Goal: Obtain resource: Obtain resource

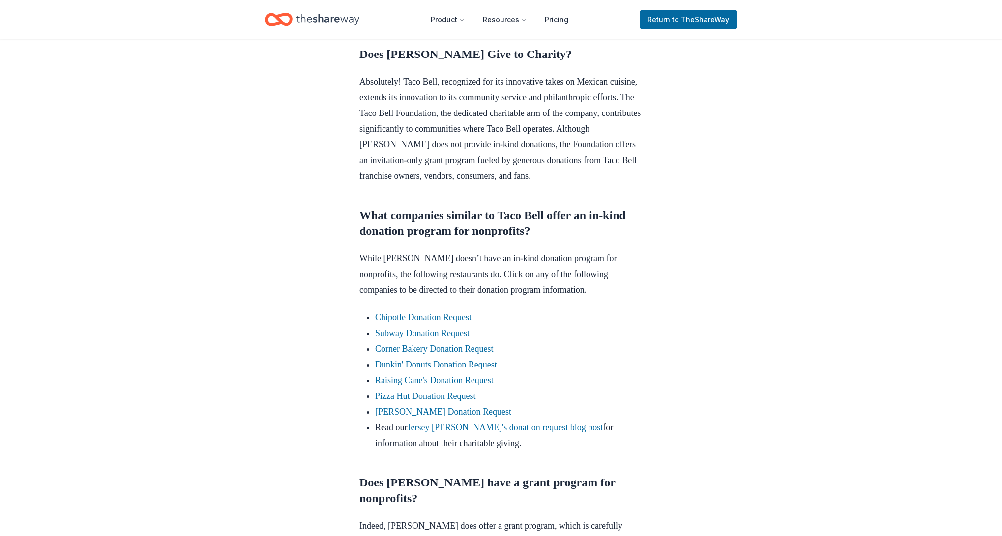
scroll to position [492, 0]
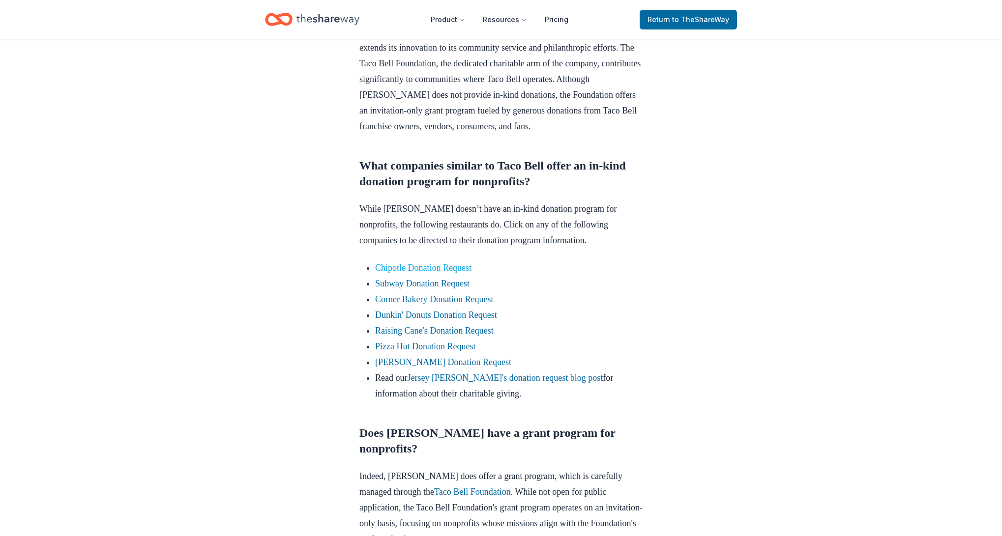
click at [409, 273] on link "Chipotle Donation Request" at bounding box center [423, 268] width 96 height 10
click at [809, 231] on div "Donation Requests May 30, 2023 Taco Bell Donation Request Learn more about Taco…" at bounding box center [501, 532] width 1002 height 1971
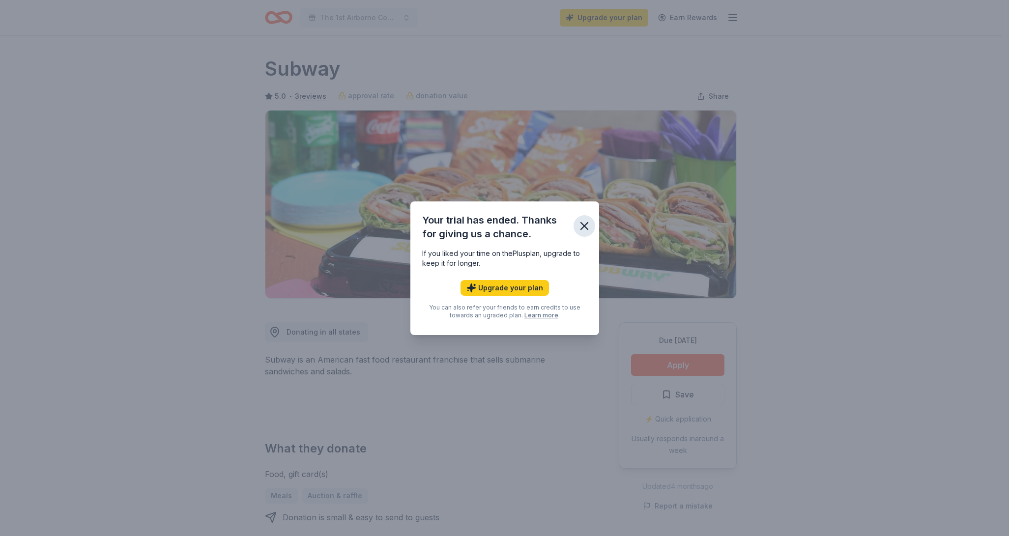
click at [579, 229] on icon "button" at bounding box center [585, 226] width 14 height 14
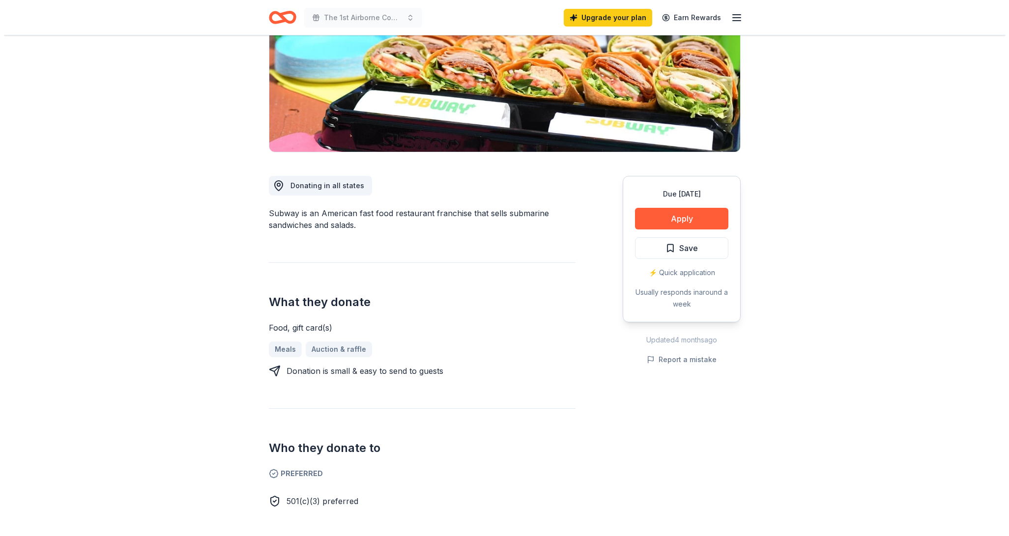
scroll to position [147, 0]
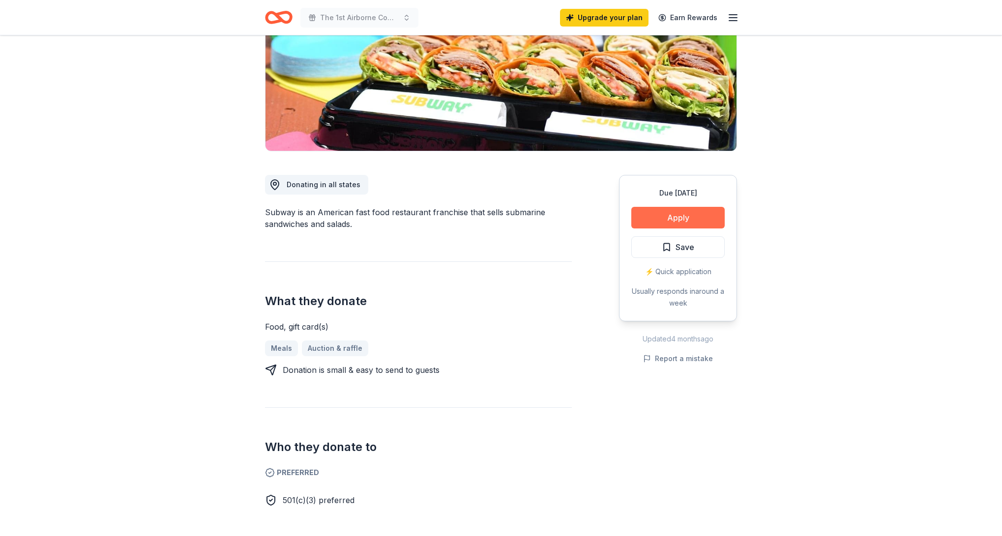
click at [660, 219] on button "Apply" at bounding box center [677, 218] width 93 height 22
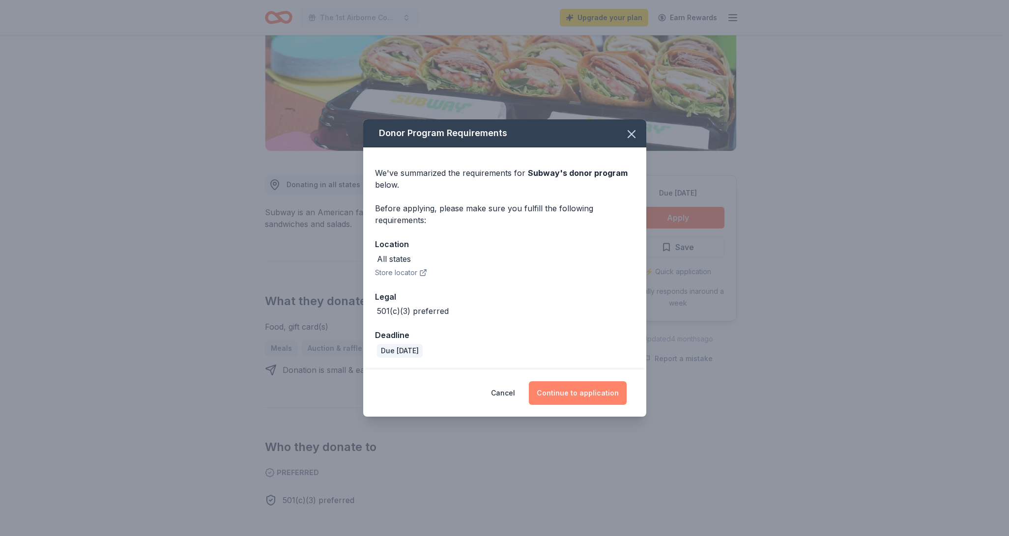
click at [552, 396] on button "Continue to application" at bounding box center [578, 393] width 98 height 24
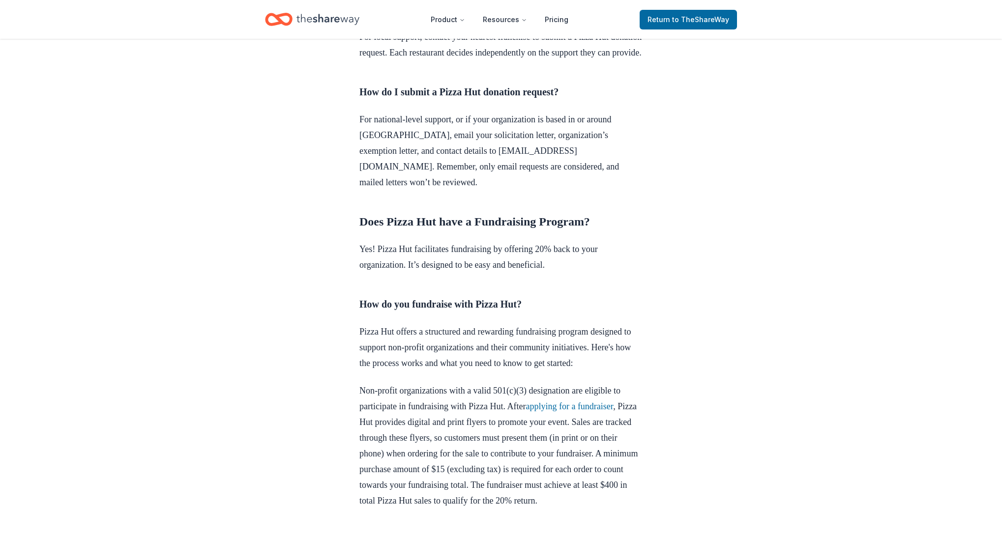
scroll to position [885, 0]
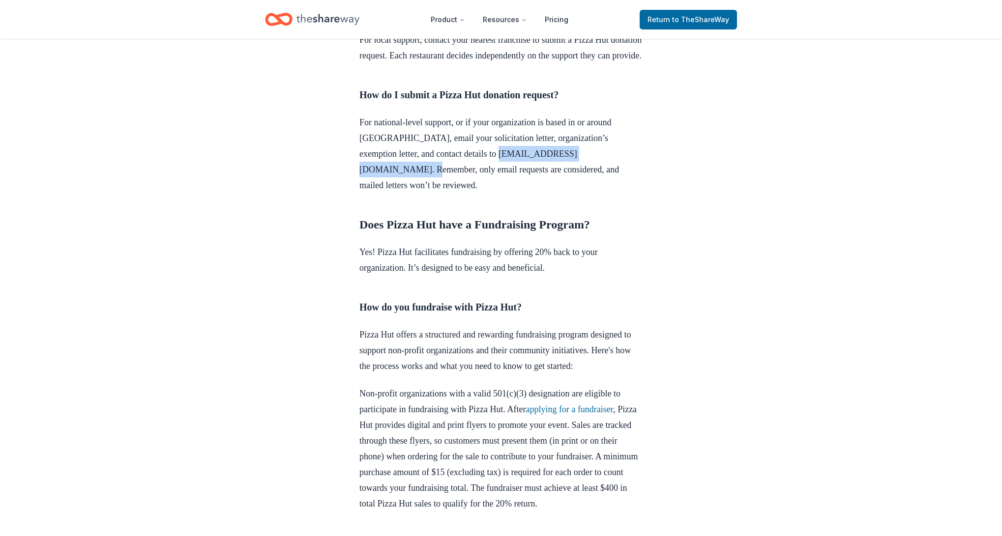
drag, startPoint x: 356, startPoint y: 185, endPoint x: 487, endPoint y: 185, distance: 130.2
click at [487, 185] on div "Donation Requests Apr 01, 2024 Pizza Hut Donation Request Dive into our detaile…" at bounding box center [501, 173] width 315 height 2038
copy p "theliteracyproject@pizzahut.com"
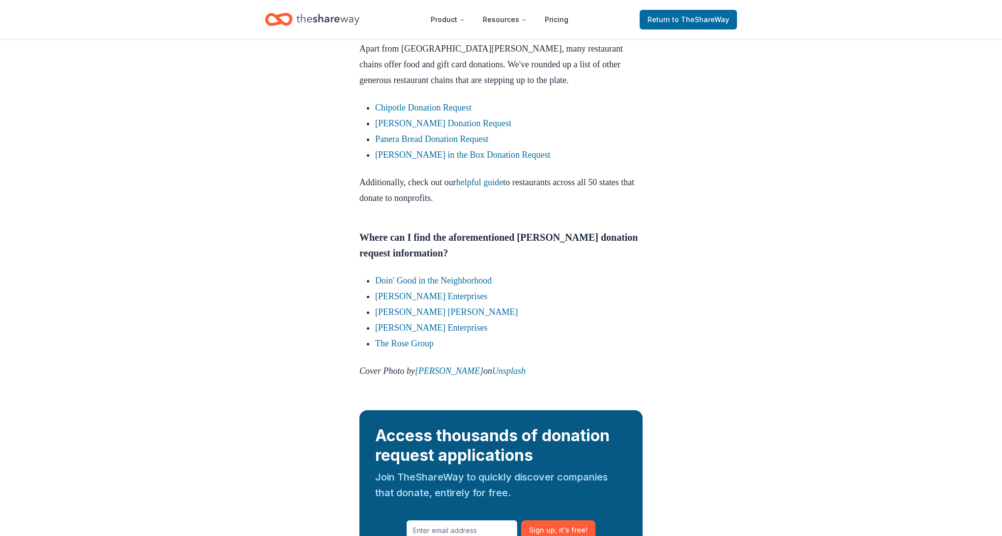
scroll to position [1573, 0]
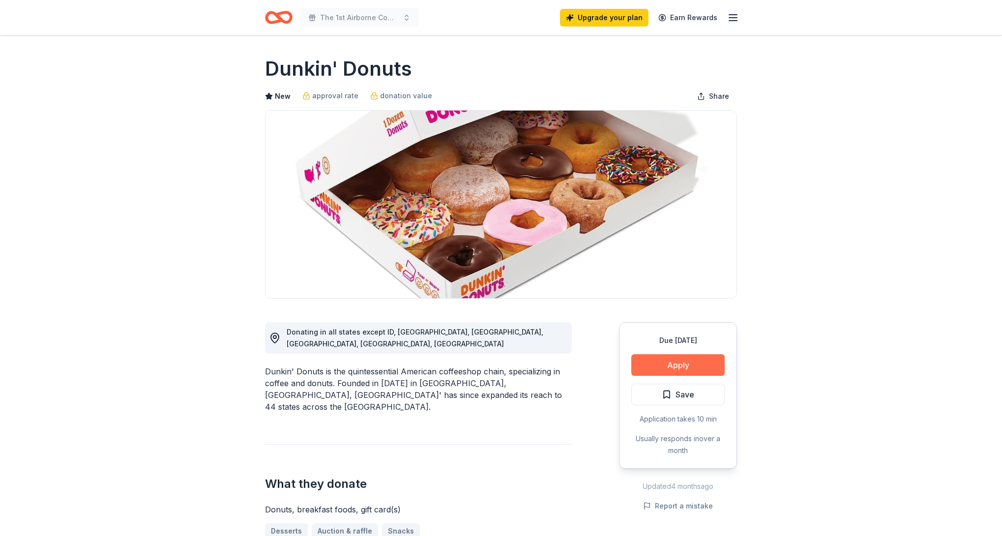
click at [676, 362] on button "Apply" at bounding box center [677, 365] width 93 height 22
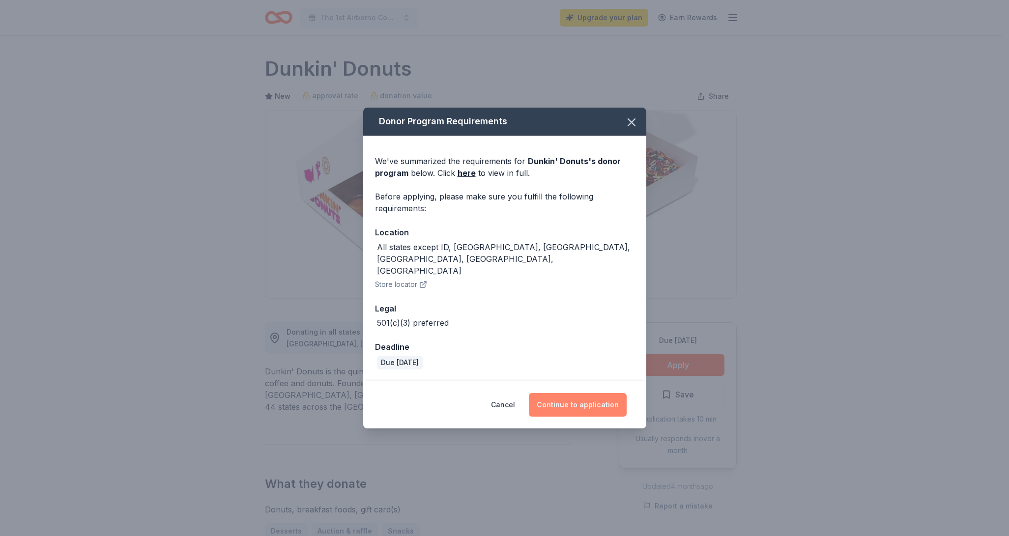
click at [558, 402] on button "Continue to application" at bounding box center [578, 405] width 98 height 24
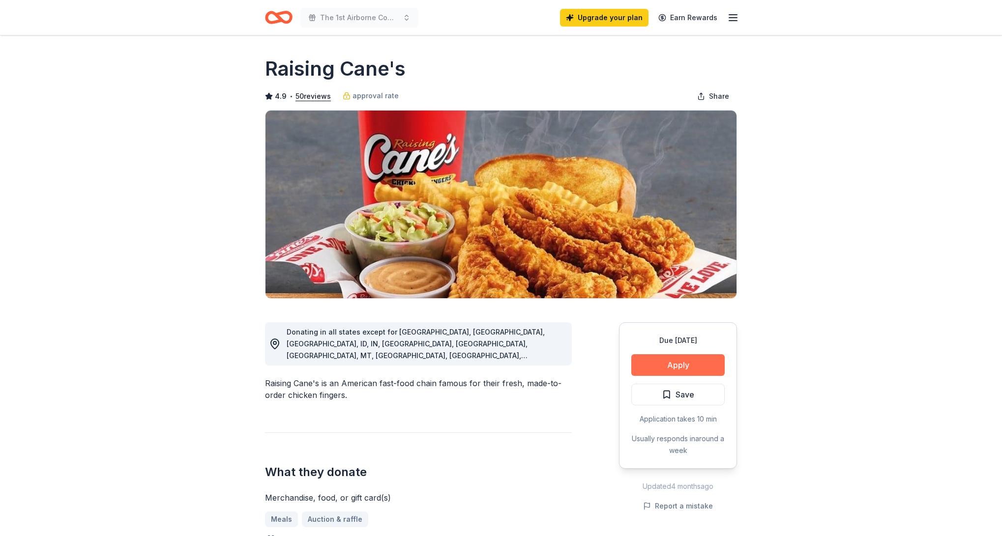
click at [689, 363] on button "Apply" at bounding box center [677, 365] width 93 height 22
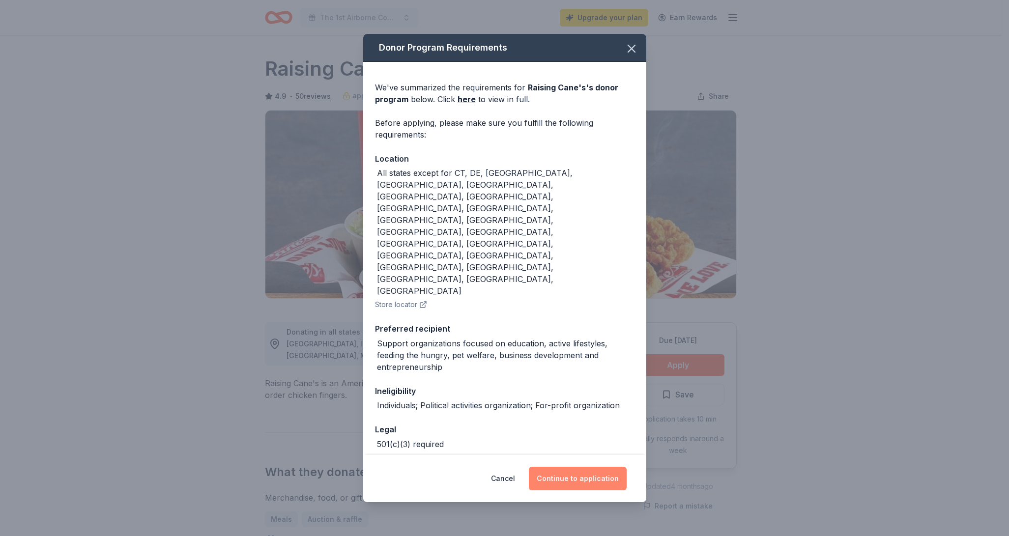
click at [583, 467] on button "Continue to application" at bounding box center [578, 479] width 98 height 24
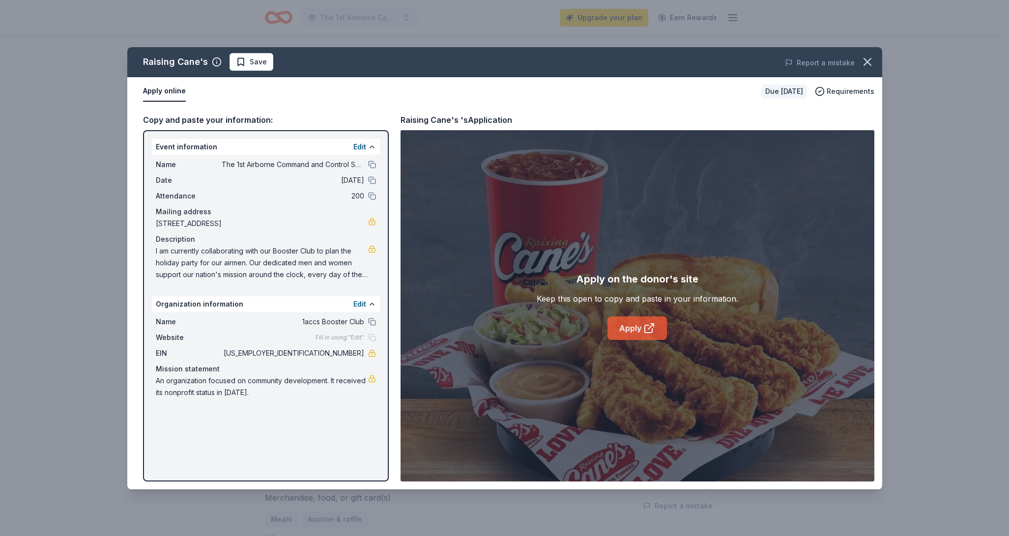
click at [630, 326] on link "Apply" at bounding box center [636, 329] width 59 height 24
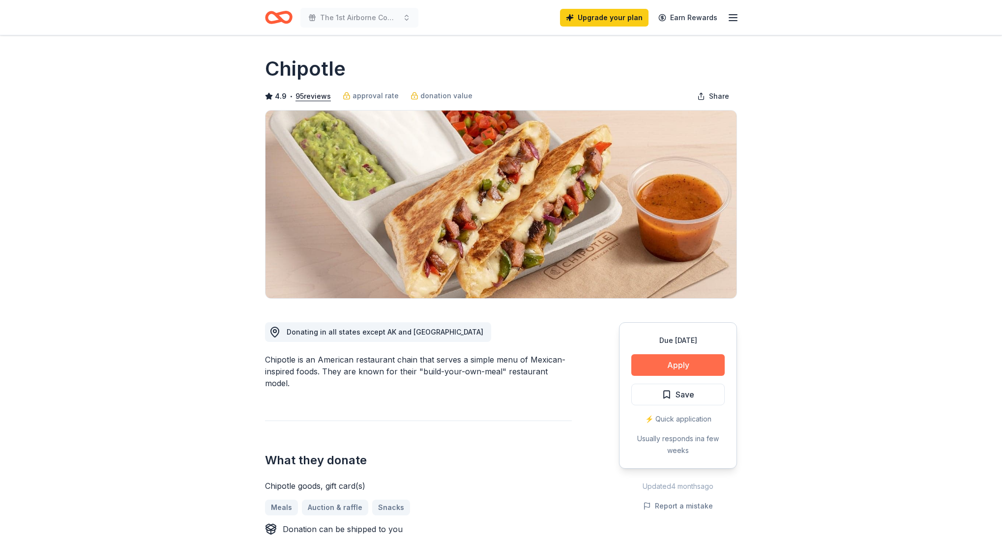
click at [672, 364] on button "Apply" at bounding box center [677, 365] width 93 height 22
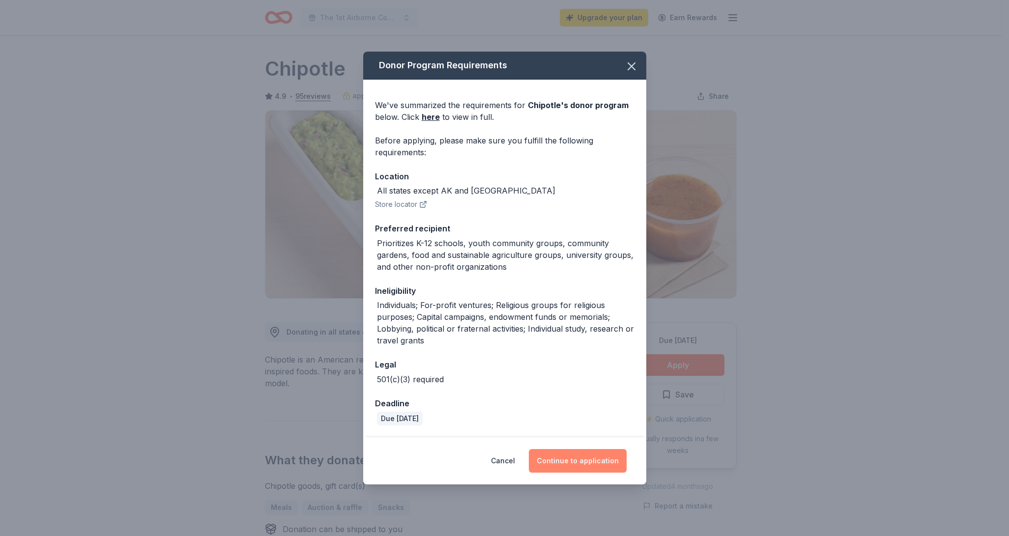
click at [575, 460] on button "Continue to application" at bounding box center [578, 461] width 98 height 24
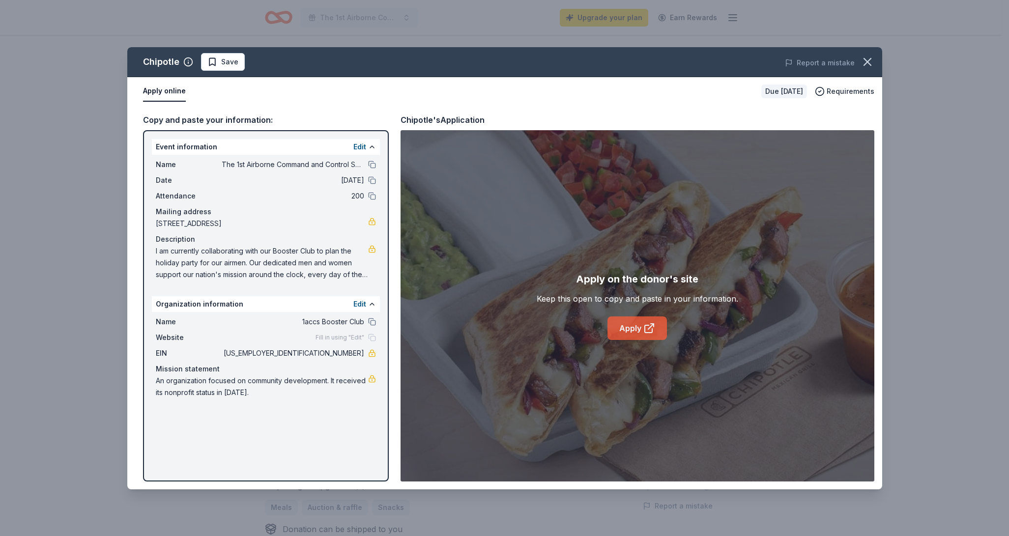
click at [629, 327] on link "Apply" at bounding box center [636, 329] width 59 height 24
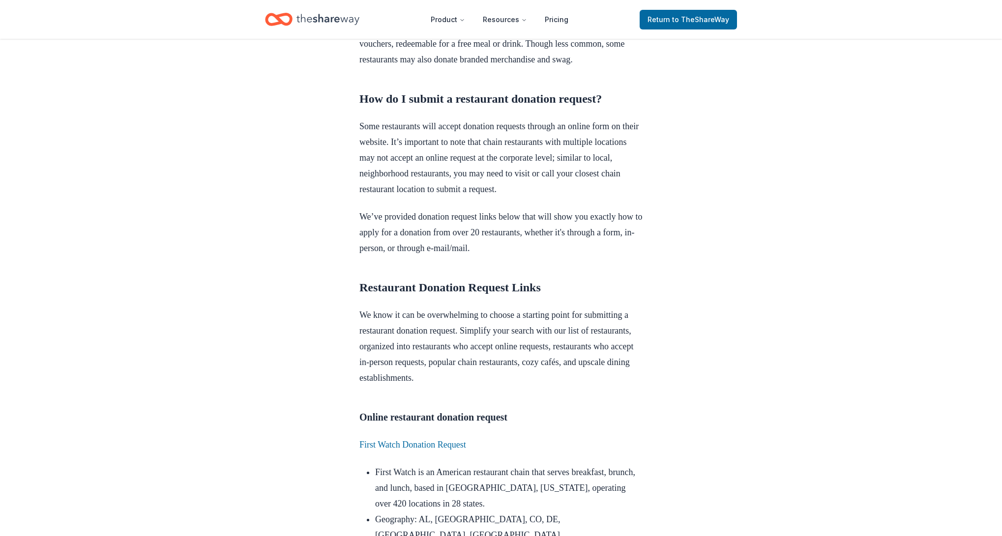
scroll to position [786, 0]
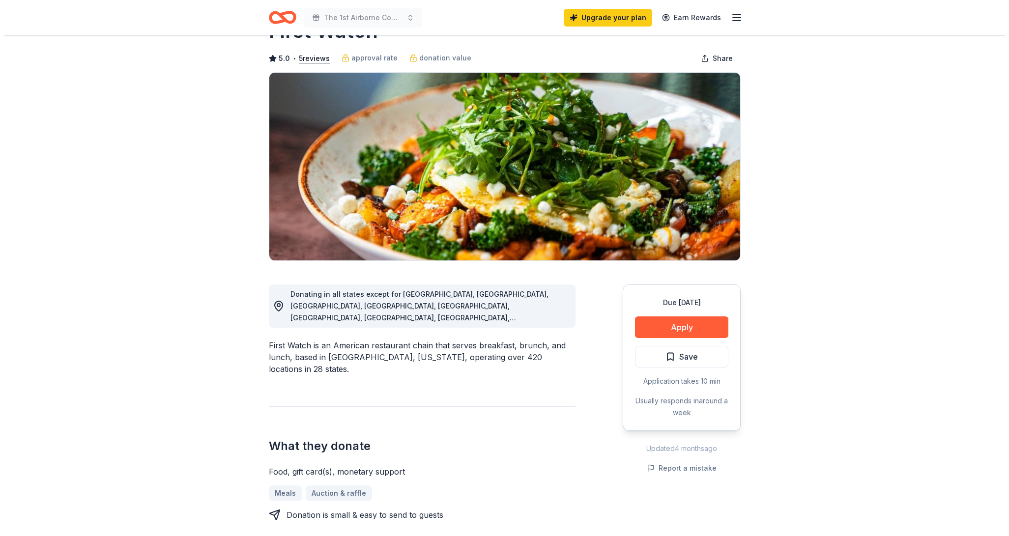
scroll to position [49, 0]
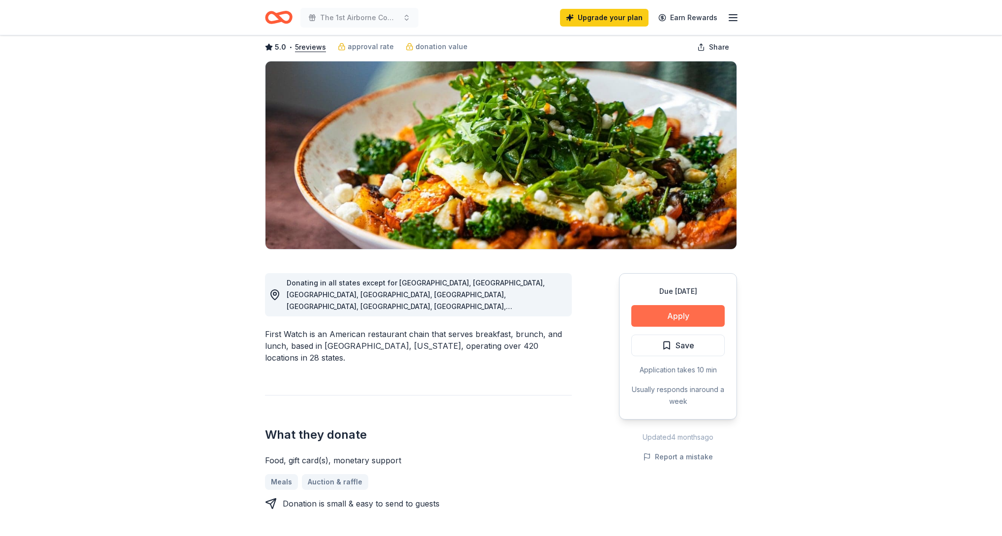
click at [664, 321] on button "Apply" at bounding box center [677, 316] width 93 height 22
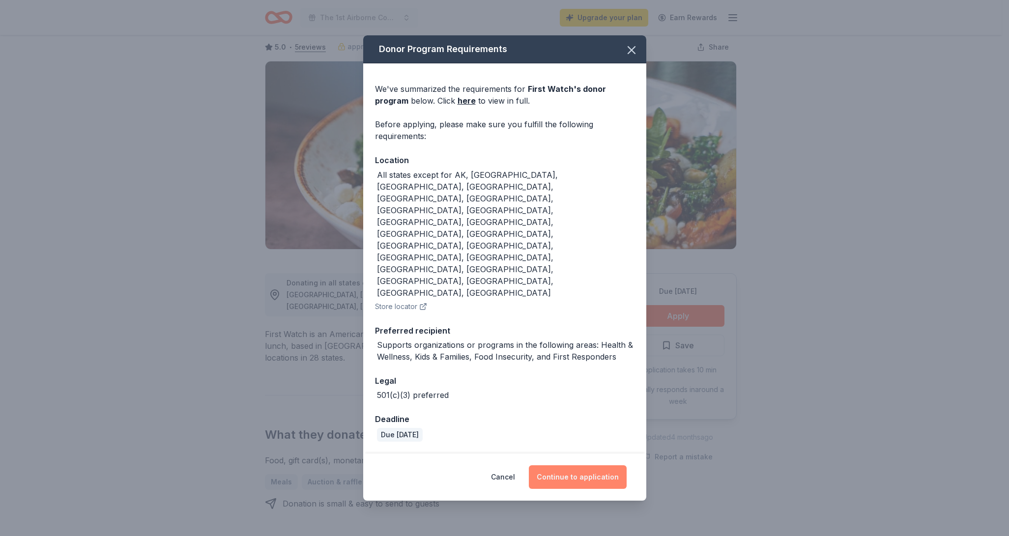
click at [573, 465] on button "Continue to application" at bounding box center [578, 477] width 98 height 24
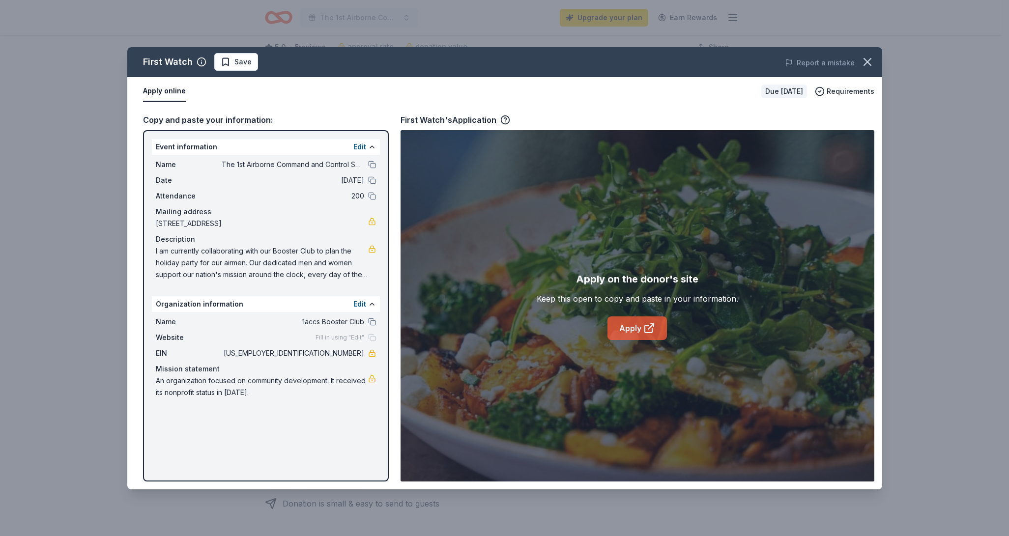
click at [638, 325] on link "Apply" at bounding box center [636, 329] width 59 height 24
